Goal: Task Accomplishment & Management: Manage account settings

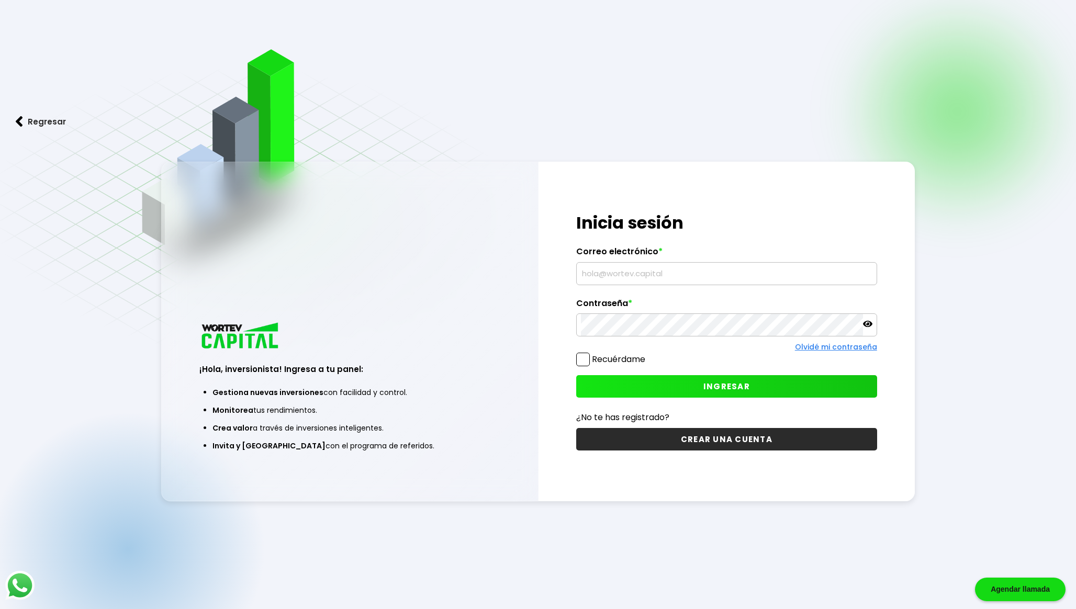
type input "[EMAIL_ADDRESS][DOMAIN_NAME]"
click at [629, 380] on button "INGRESAR" at bounding box center [726, 386] width 301 height 22
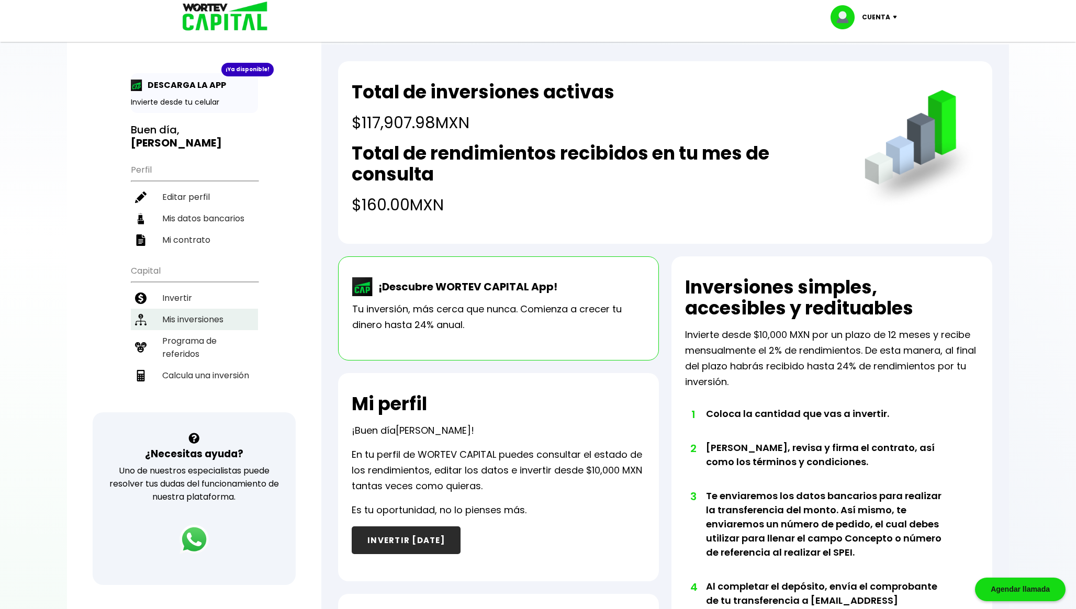
click at [214, 320] on li "Mis inversiones" at bounding box center [194, 319] width 127 height 21
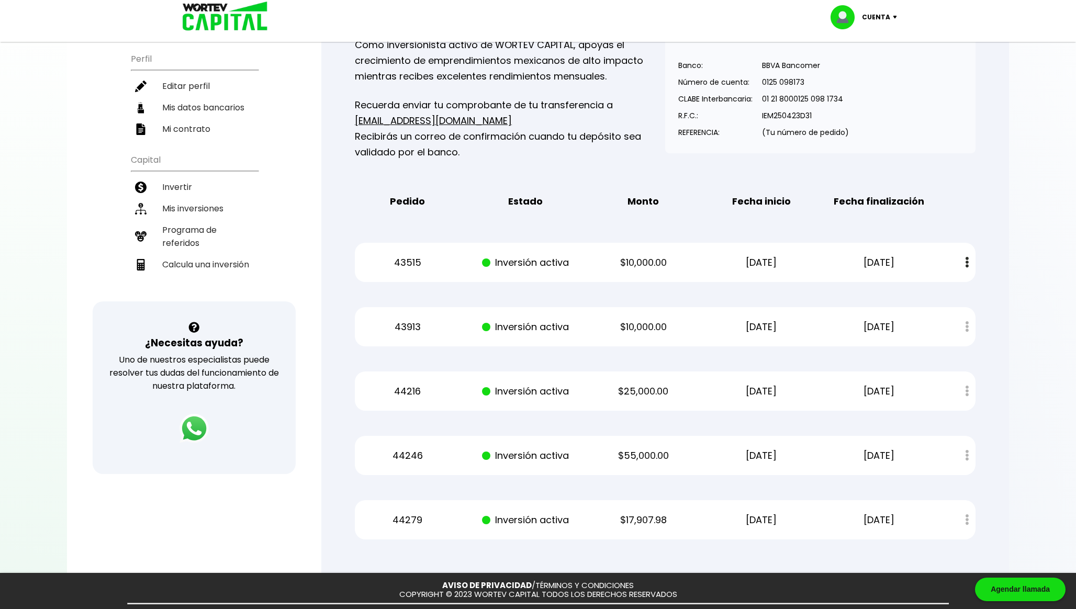
scroll to position [154, 0]
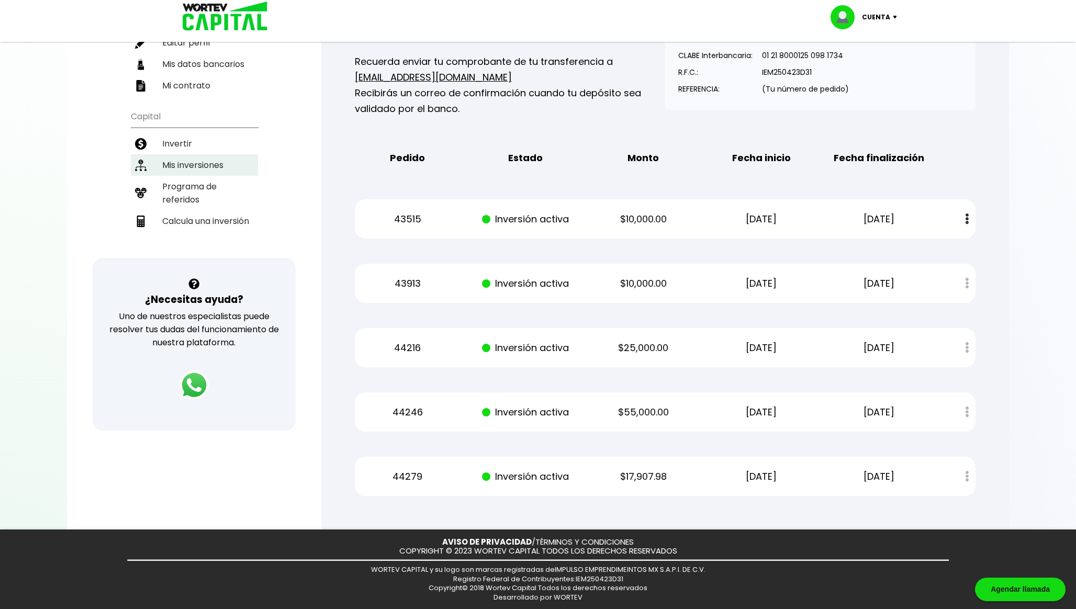
click at [219, 170] on li "Mis inversiones" at bounding box center [194, 164] width 127 height 21
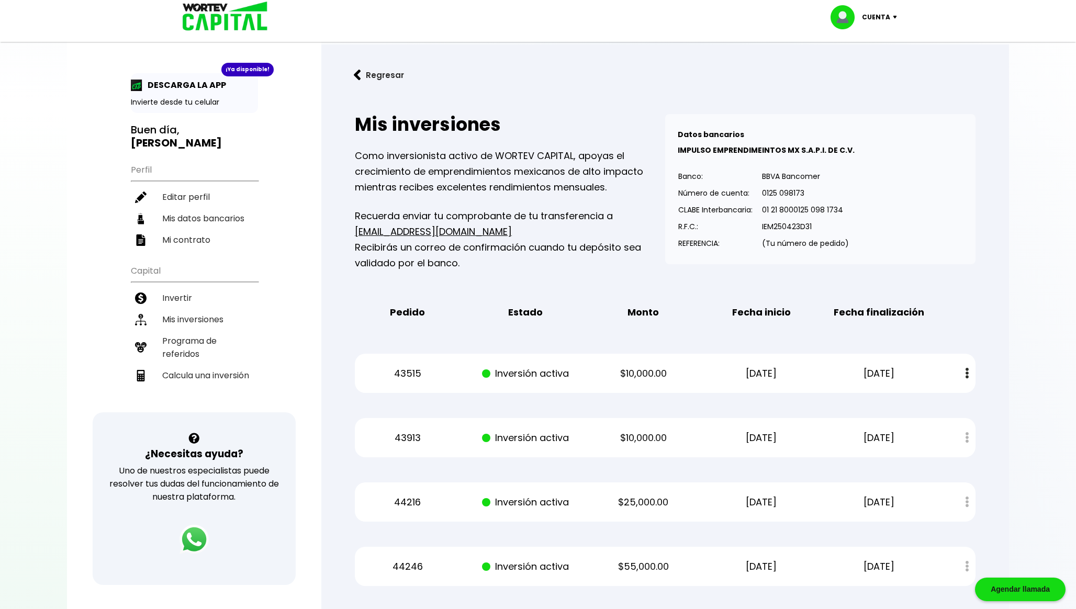
click at [191, 27] on img at bounding box center [222, 17] width 100 height 34
click at [879, 11] on p "Cuenta" at bounding box center [876, 17] width 28 height 16
click at [859, 46] on link "Editar perfil" at bounding box center [864, 48] width 41 height 11
select select "Hombre"
select select "Posgrado"
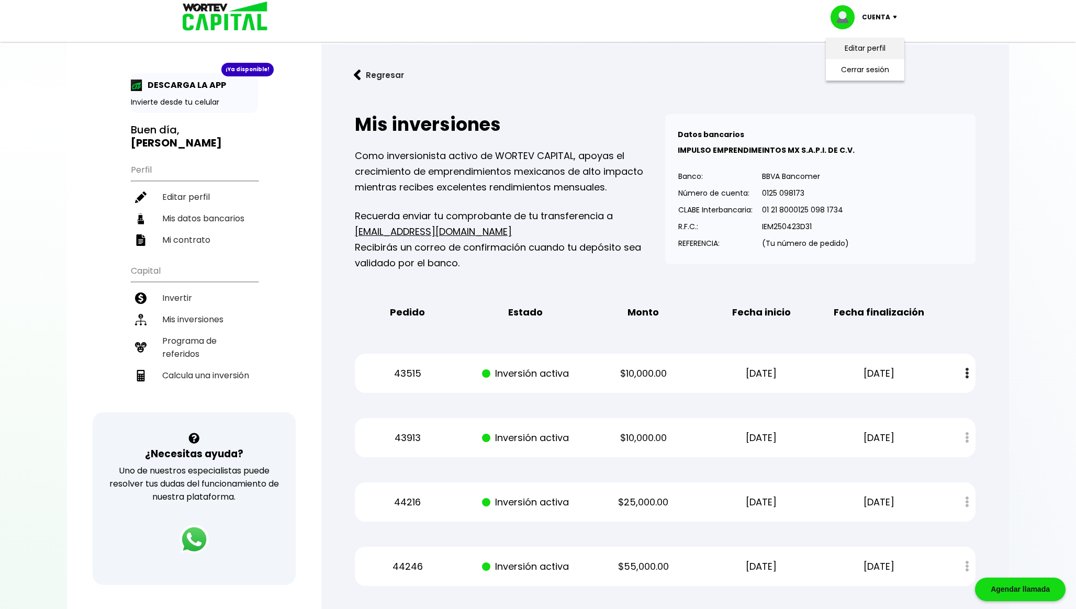
select select "GR"
select select "Santander"
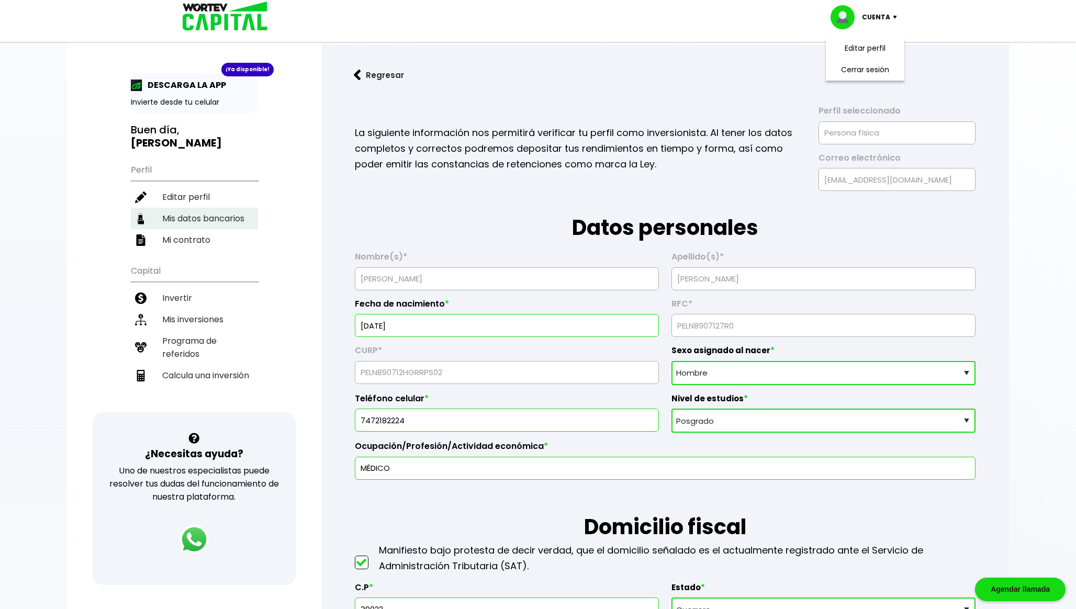
click at [181, 216] on li "Mis datos bancarios" at bounding box center [194, 218] width 127 height 21
select select "Santander"
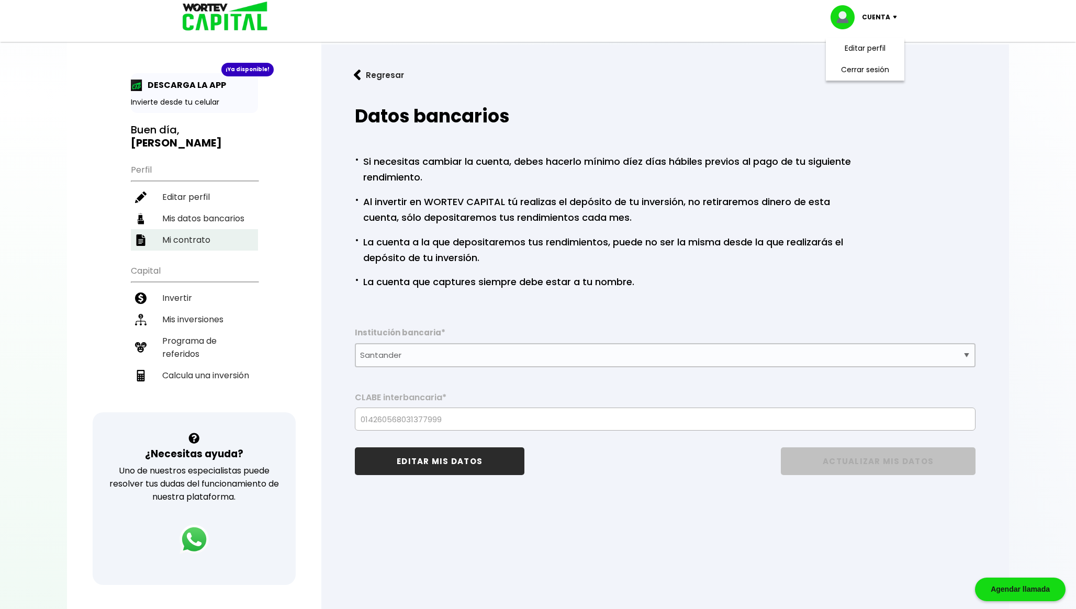
click at [181, 234] on li "Mi contrato" at bounding box center [194, 239] width 127 height 21
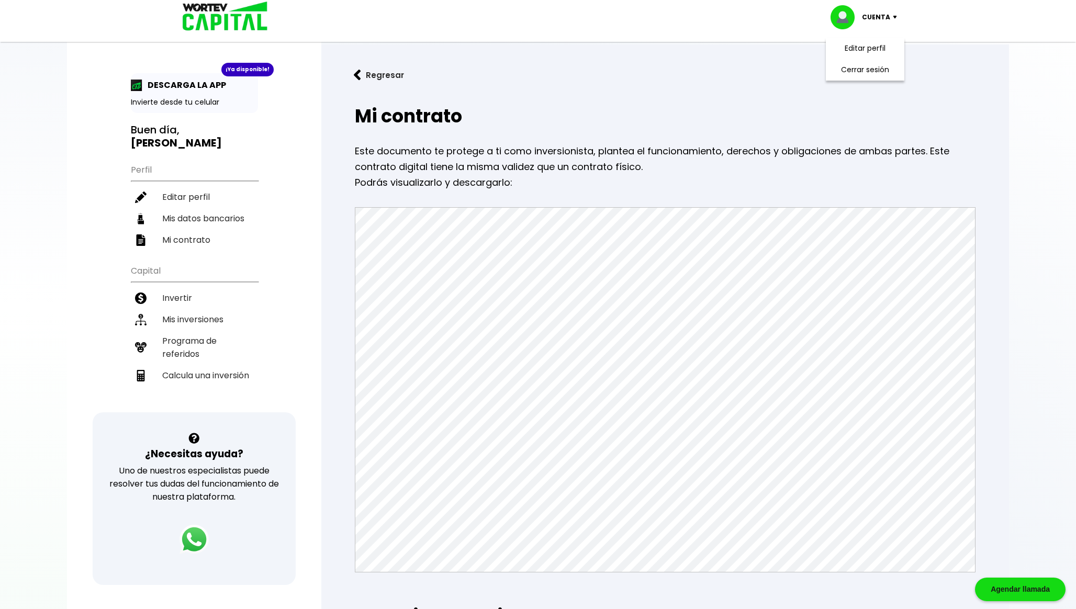
click at [207, 87] on p "DESCARGA LA APP" at bounding box center [184, 84] width 84 height 13
click at [204, 375] on li "Calcula una inversión" at bounding box center [194, 375] width 127 height 21
select select "1"
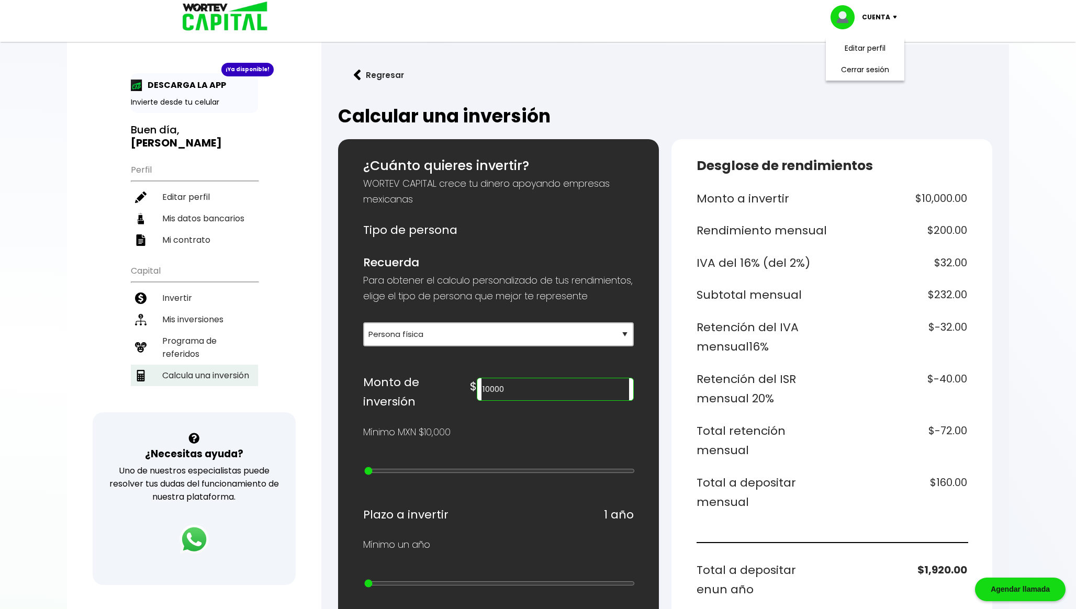
click at [204, 375] on li "Calcula una inversión" at bounding box center [194, 375] width 127 height 21
click at [377, 68] on button "Regresar" at bounding box center [379, 75] width 82 height 28
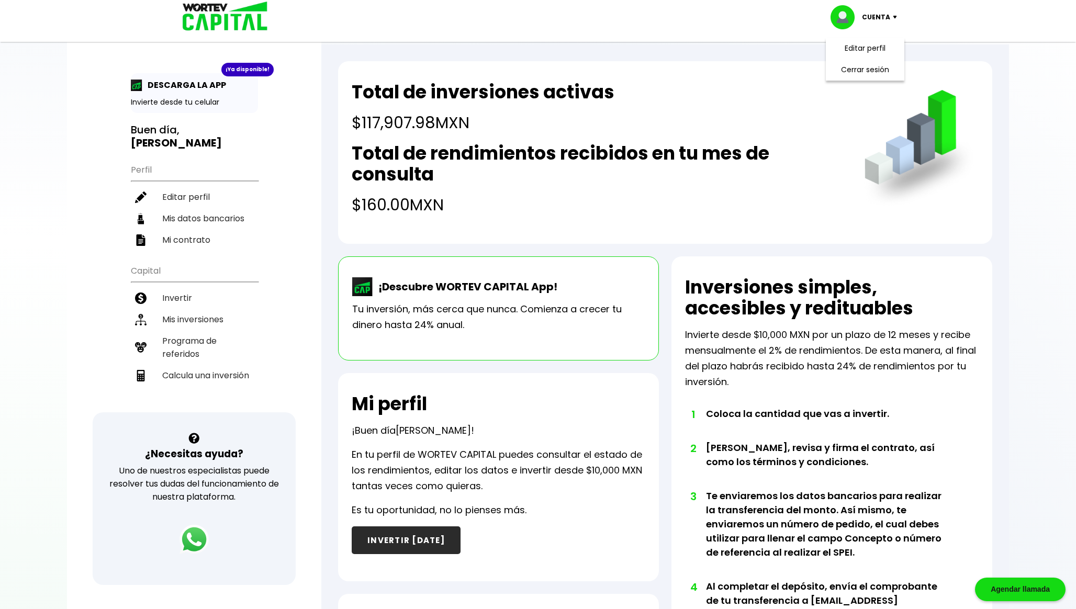
click at [382, 130] on h4 "$117,907.98 MXN" at bounding box center [483, 123] width 263 height 24
copy h4 "117,907.98"
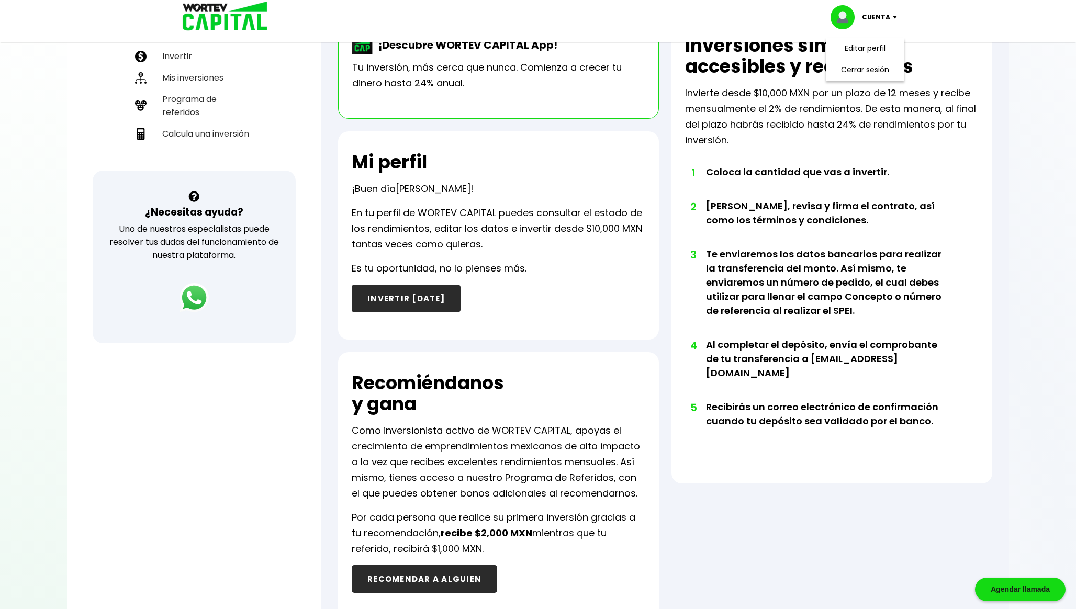
scroll to position [351, 0]
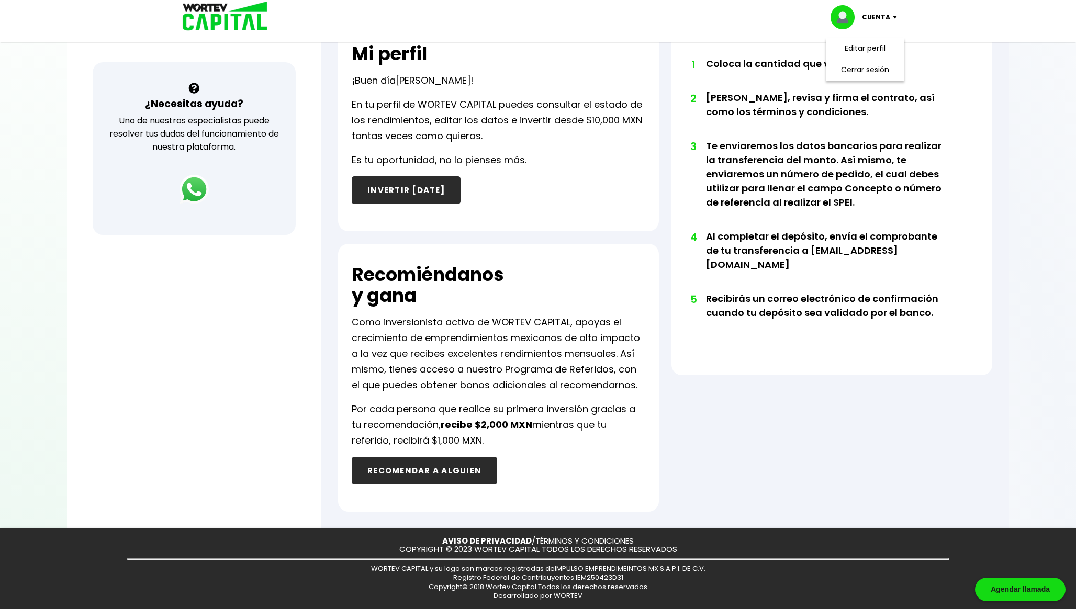
click at [493, 425] on b "recibe $2,000 MXN" at bounding box center [487, 424] width 92 height 13
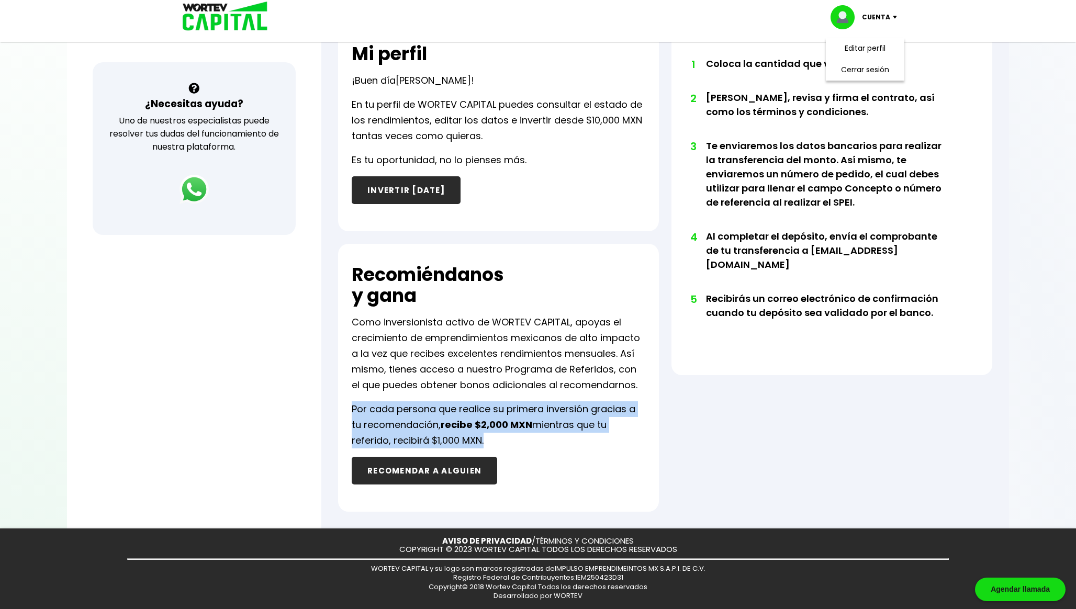
click at [493, 425] on b "recibe $2,000 MXN" at bounding box center [487, 424] width 92 height 13
click at [468, 419] on b "recibe $2,000 MXN" at bounding box center [487, 424] width 92 height 13
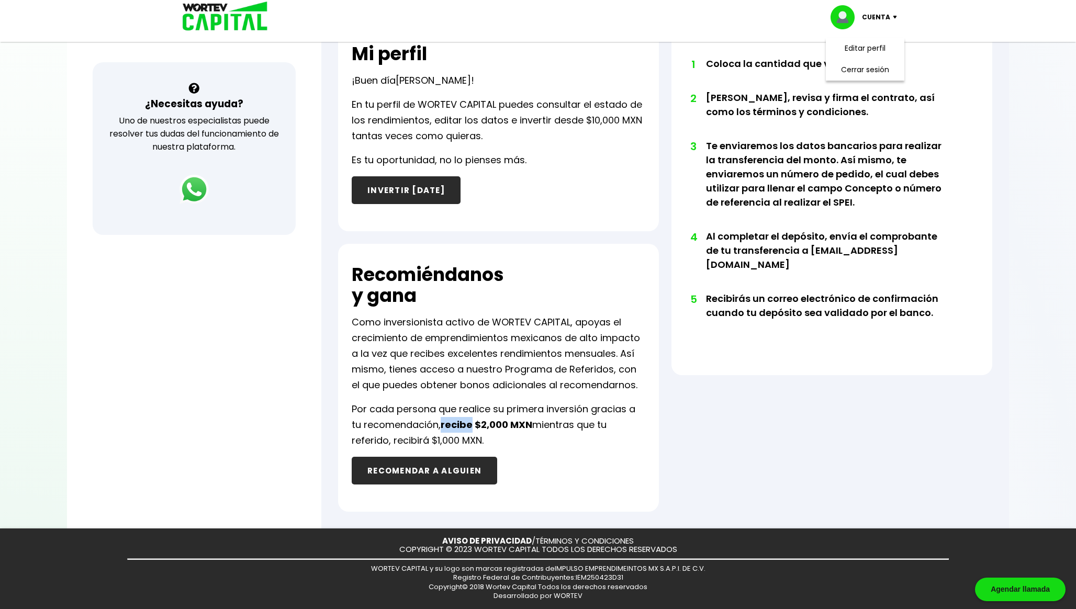
click at [468, 419] on b "recibe $2,000 MXN" at bounding box center [487, 424] width 92 height 13
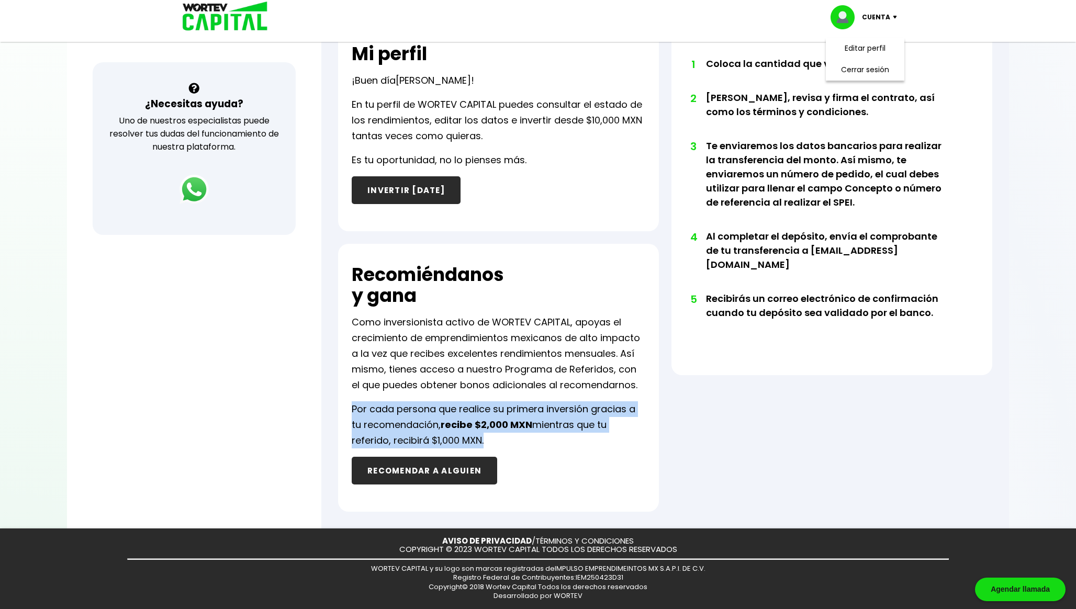
click at [468, 419] on b "recibe $2,000 MXN" at bounding box center [487, 424] width 92 height 13
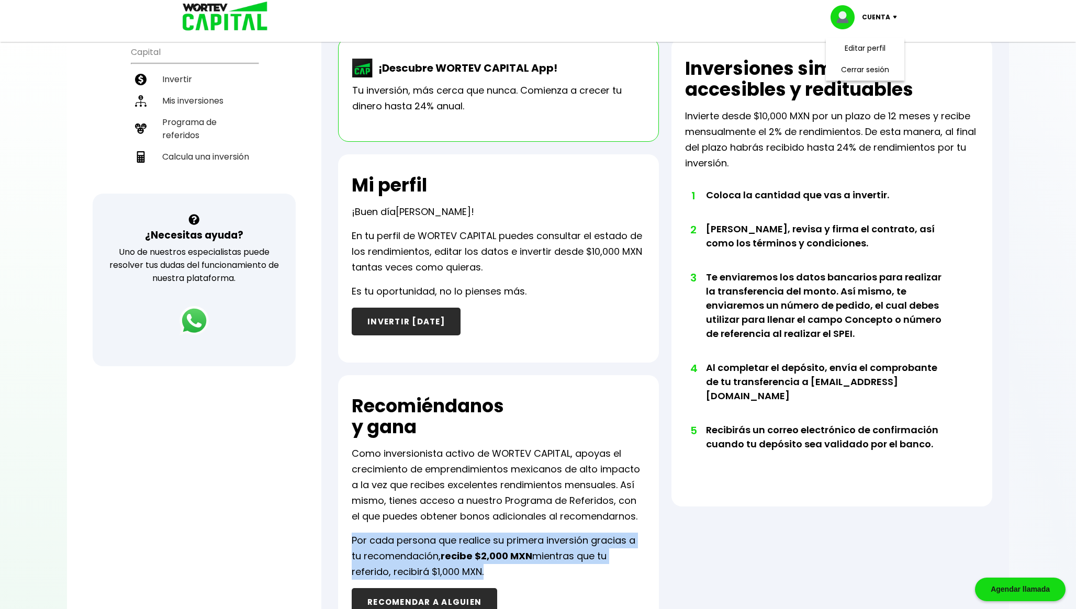
scroll to position [0, 0]
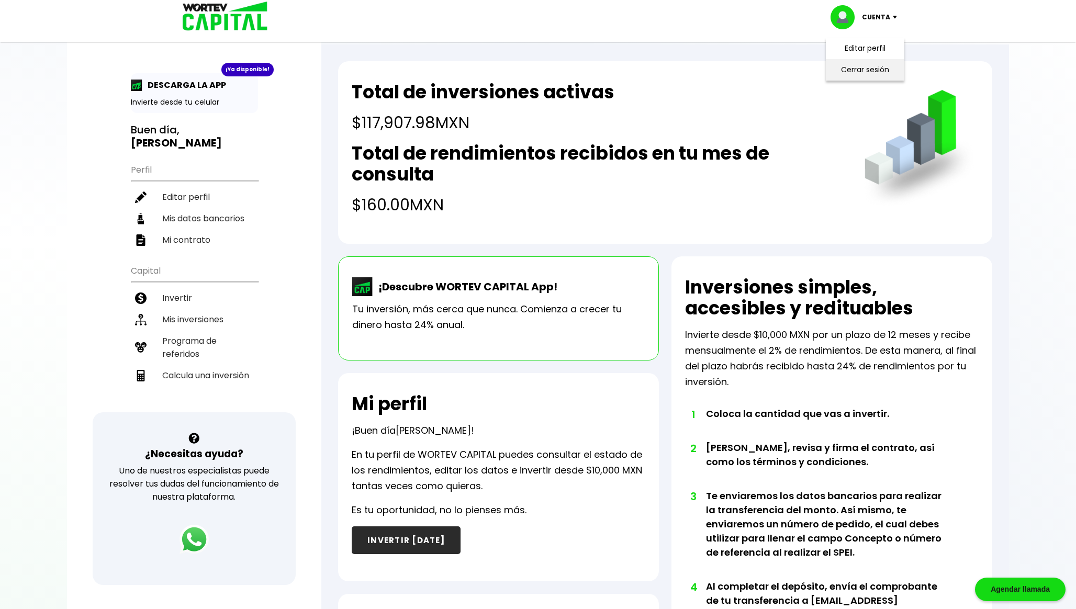
click at [872, 72] on li "Cerrar sesión" at bounding box center [865, 69] width 84 height 21
